Goal: Check status: Check status

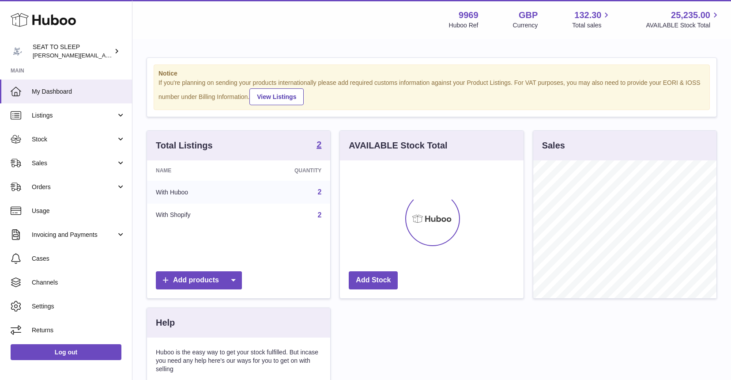
scroll to position [138, 184]
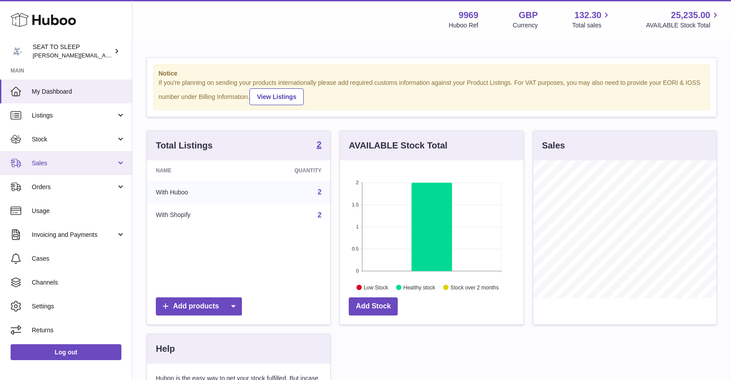
click at [52, 161] on span "Sales" at bounding box center [74, 163] width 84 height 8
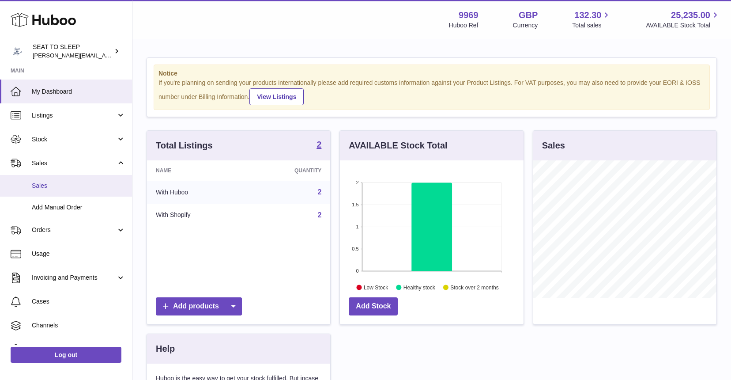
click at [50, 181] on span "Sales" at bounding box center [79, 185] width 94 height 8
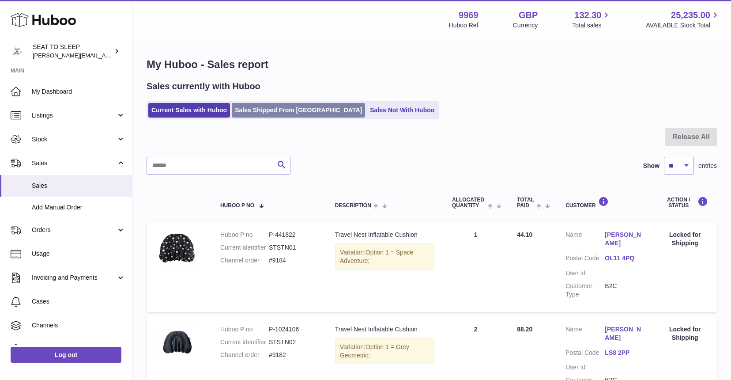
click at [289, 113] on link "Sales Shipped From [GEOGRAPHIC_DATA]" at bounding box center [298, 110] width 133 height 15
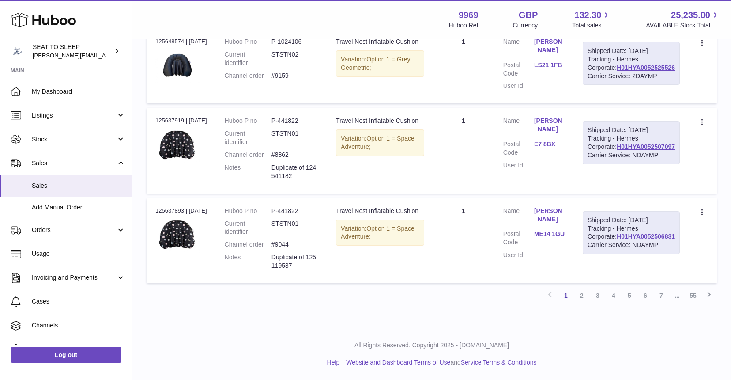
scroll to position [882, 0]
click at [646, 240] on link "H01HYA0052506831" at bounding box center [646, 236] width 58 height 7
click at [633, 150] on link "H01HYA0052507097" at bounding box center [646, 146] width 58 height 7
click at [565, 207] on link "[PERSON_NAME]" at bounding box center [549, 215] width 31 height 17
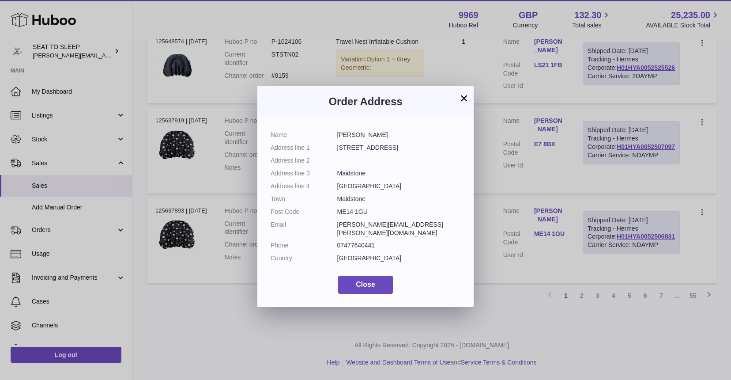
click at [463, 98] on button "×" at bounding box center [464, 98] width 11 height 11
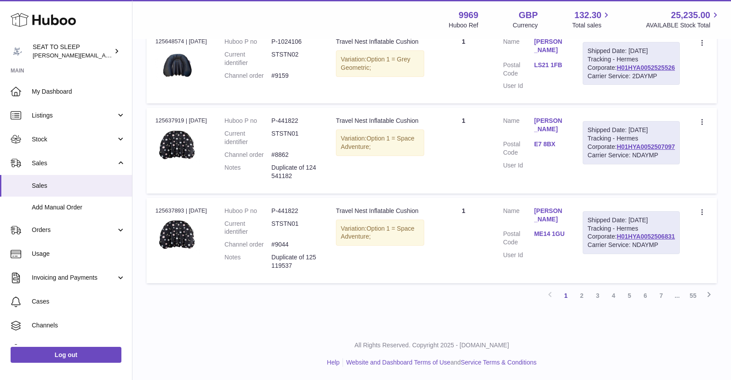
scroll to position [787, 0]
click at [635, 71] on link "H01HYA0052525526" at bounding box center [646, 67] width 58 height 7
